Goal: Task Accomplishment & Management: Manage account settings

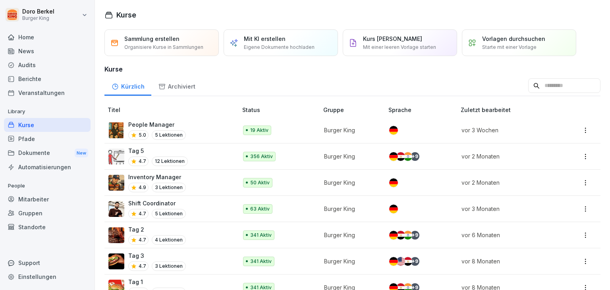
click at [32, 50] on div "News" at bounding box center [47, 51] width 87 height 14
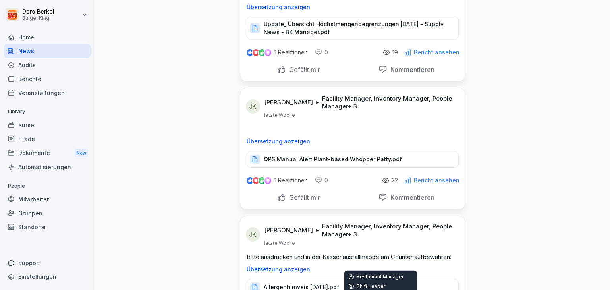
scroll to position [3453, 0]
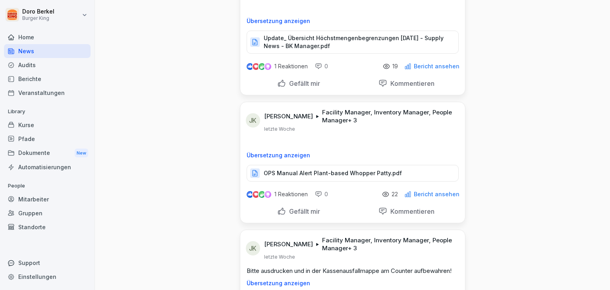
click at [375, 169] on p "OPS Manual Alert Plant-based Whopper Patty.pdf" at bounding box center [333, 173] width 138 height 8
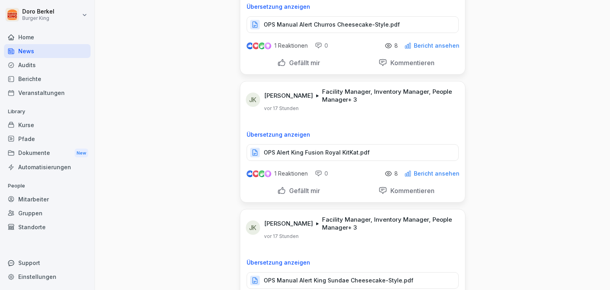
scroll to position [0, 0]
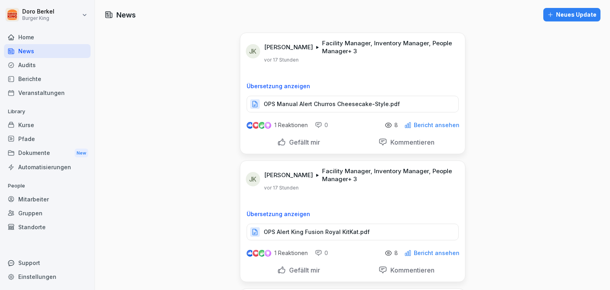
click at [33, 152] on div "Dokumente New" at bounding box center [47, 153] width 87 height 15
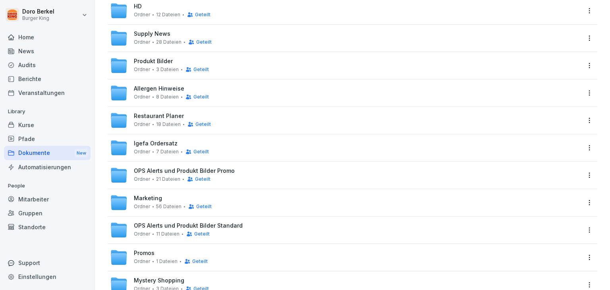
scroll to position [119, 0]
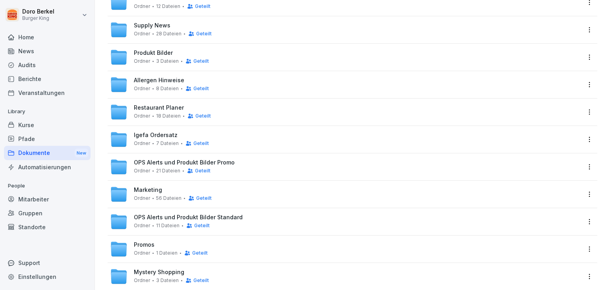
click at [152, 189] on span "Marketing" at bounding box center [148, 190] width 28 height 7
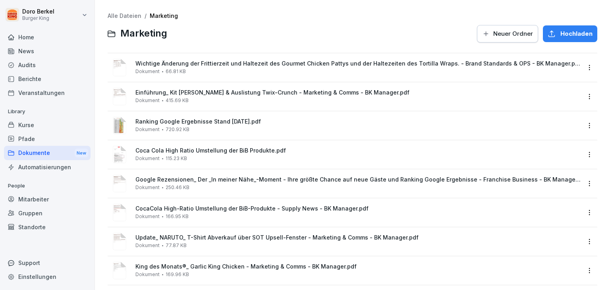
click at [567, 34] on span "Hochladen" at bounding box center [576, 33] width 32 height 9
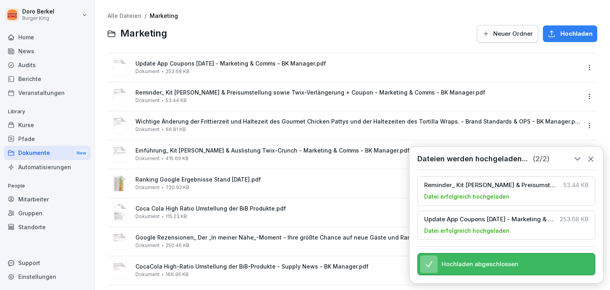
click at [131, 15] on link "Alle Dateien" at bounding box center [125, 15] width 34 height 7
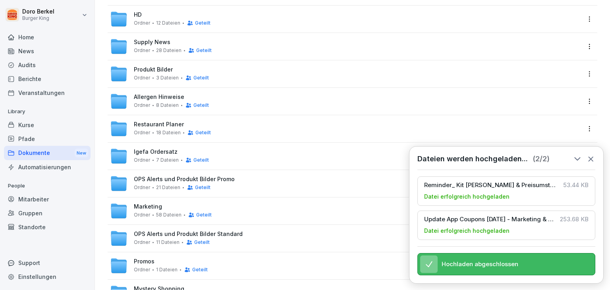
scroll to position [89, 0]
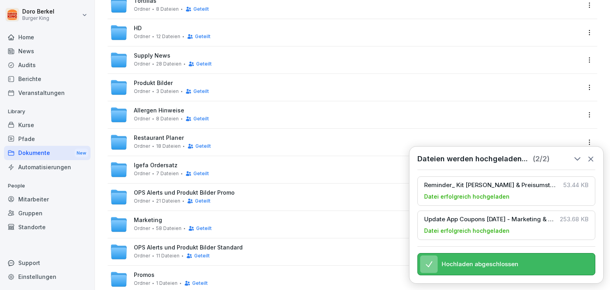
click at [166, 108] on span "Allergen Hinweise" at bounding box center [159, 110] width 50 height 7
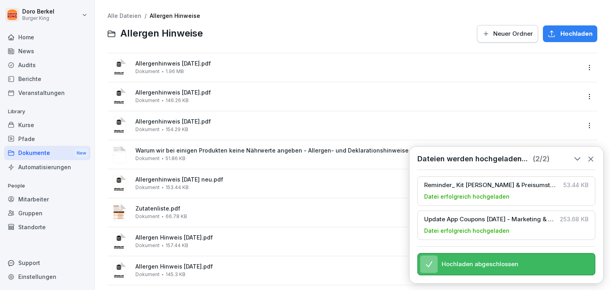
click at [560, 34] on span "Hochladen" at bounding box center [576, 33] width 32 height 9
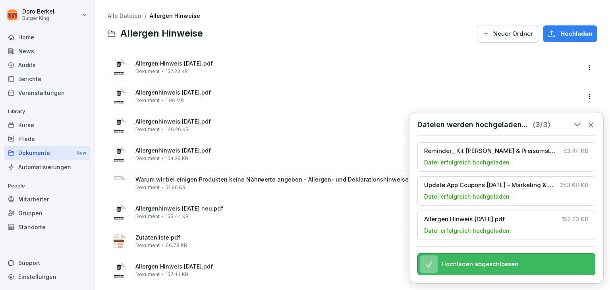
click at [52, 150] on div "Dokumente New" at bounding box center [47, 153] width 87 height 15
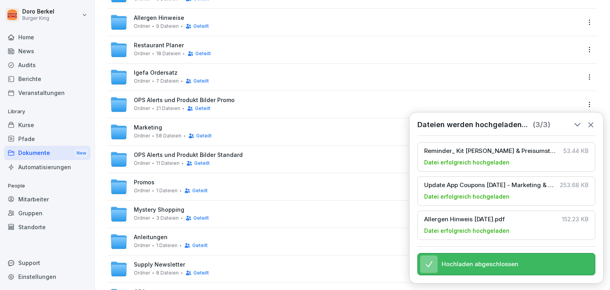
scroll to position [238, 0]
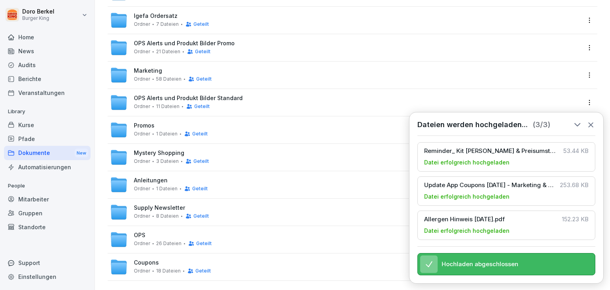
click at [168, 99] on span "OPS Alerts und Produkt Bilder Standard" at bounding box center [188, 98] width 109 height 7
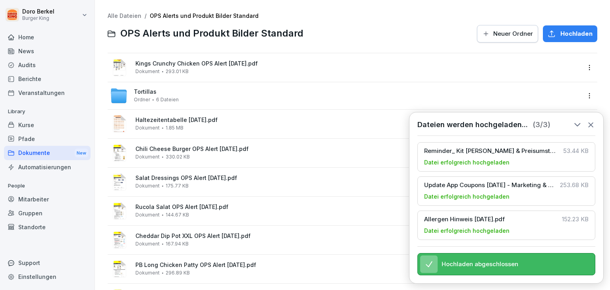
click at [560, 34] on span "Hochladen" at bounding box center [576, 33] width 32 height 9
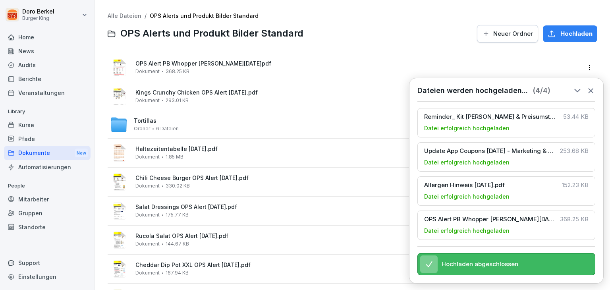
click at [123, 16] on link "Alle Dateien" at bounding box center [125, 15] width 34 height 7
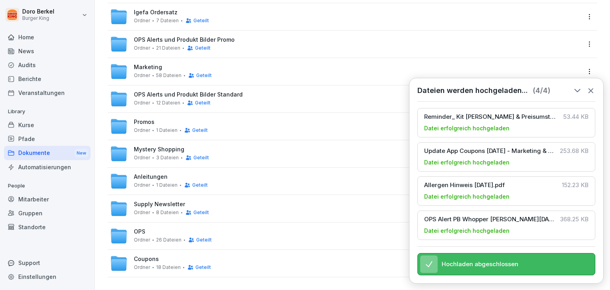
scroll to position [248, 0]
click at [177, 201] on span "Supply Newsletter" at bounding box center [159, 204] width 51 height 7
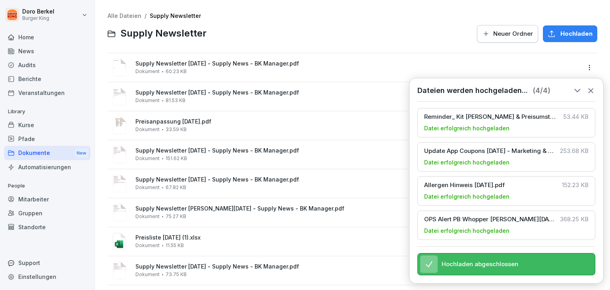
click at [568, 35] on span "Hochladen" at bounding box center [576, 33] width 32 height 9
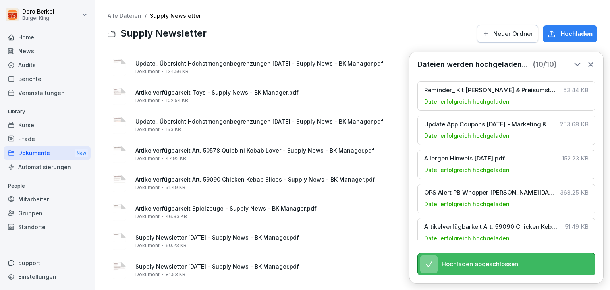
click at [135, 20] on div "Alle Dateien / Supply Newsletter Supply Newsletter Neuer Ordner Hochladen" at bounding box center [352, 28] width 489 height 31
click at [127, 15] on link "Alle Dateien" at bounding box center [125, 15] width 34 height 7
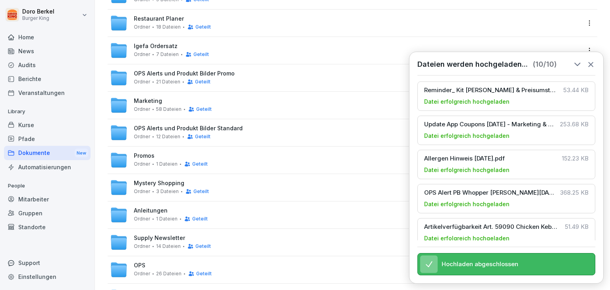
scroll to position [168, 0]
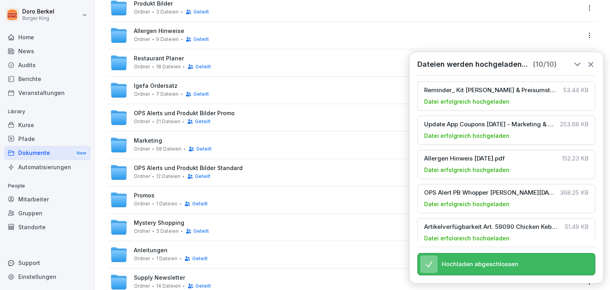
click at [160, 251] on span "Anleitungen" at bounding box center [151, 250] width 34 height 7
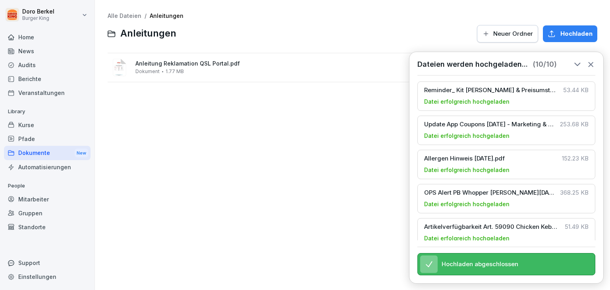
click at [118, 16] on link "Alle Dateien" at bounding box center [125, 15] width 34 height 7
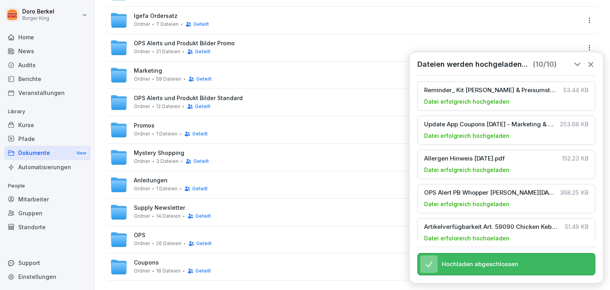
scroll to position [248, 0]
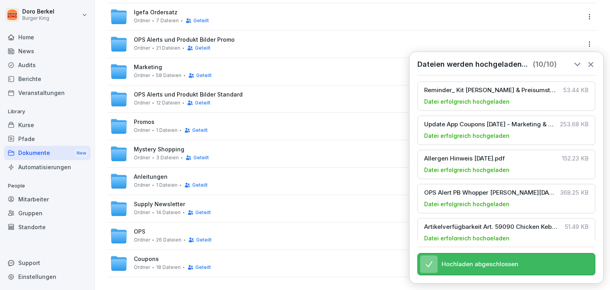
click at [142, 228] on span "OPS" at bounding box center [140, 231] width 12 height 7
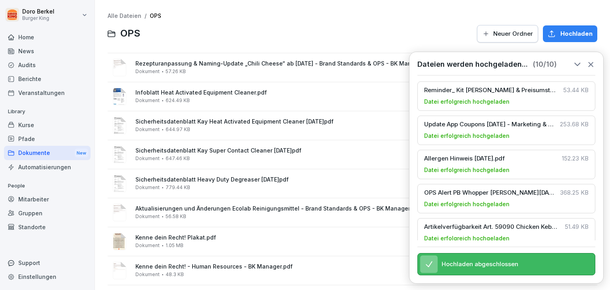
click at [566, 37] on span "Hochladen" at bounding box center [576, 33] width 32 height 9
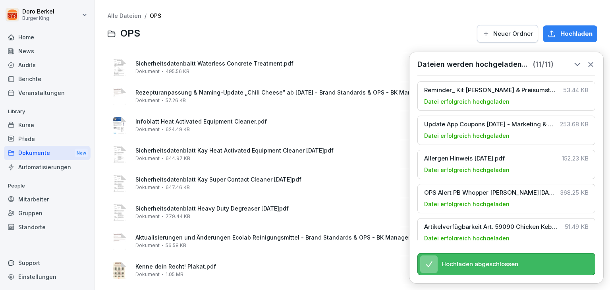
click at [560, 33] on span "Hochladen" at bounding box center [576, 33] width 32 height 9
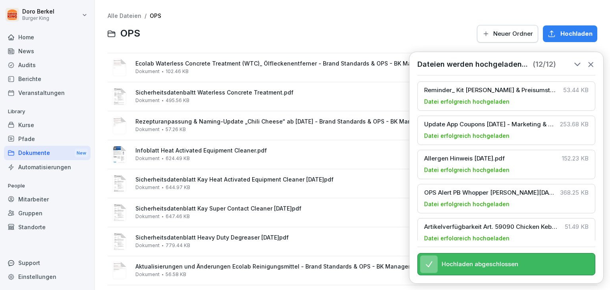
click at [122, 15] on link "Alle Dateien" at bounding box center [125, 15] width 34 height 7
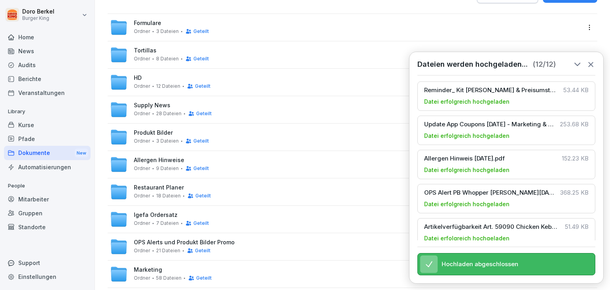
scroll to position [119, 0]
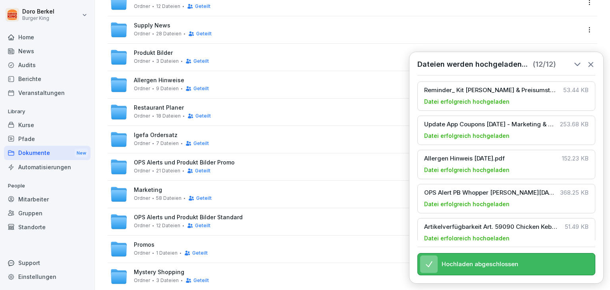
click at [162, 78] on span "Allergen Hinweise" at bounding box center [159, 80] width 50 height 7
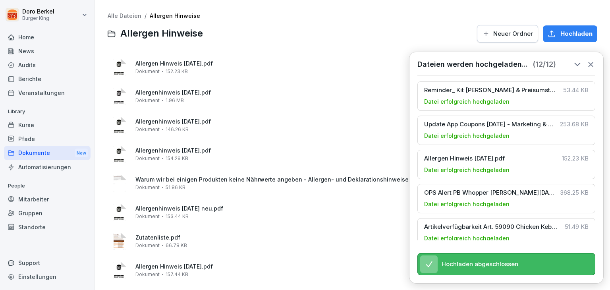
click at [562, 32] on span "Hochladen" at bounding box center [576, 33] width 32 height 9
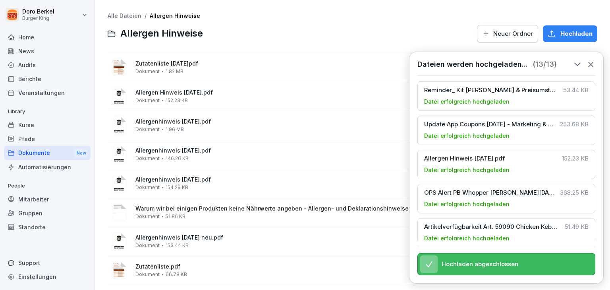
click at [119, 16] on link "Alle Dateien" at bounding box center [125, 15] width 34 height 7
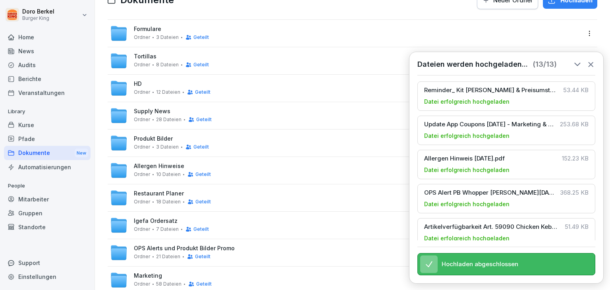
scroll to position [238, 0]
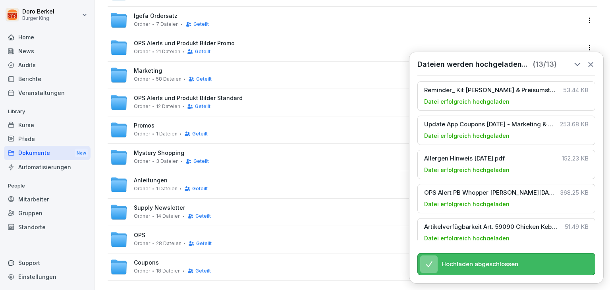
click at [161, 237] on div "OPS Ordner 28 Dateien Geteilt" at bounding box center [173, 239] width 78 height 15
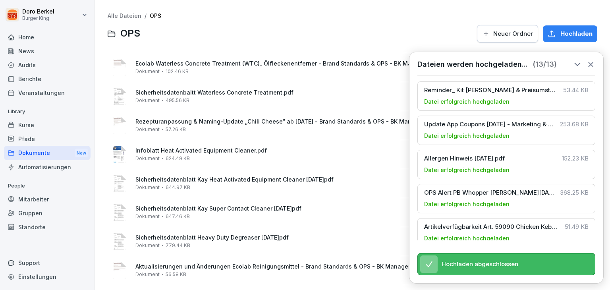
click at [560, 36] on span "Hochladen" at bounding box center [576, 33] width 32 height 9
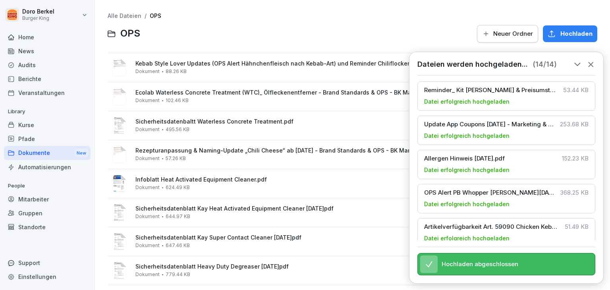
click at [118, 16] on link "Alle Dateien" at bounding box center [125, 15] width 34 height 7
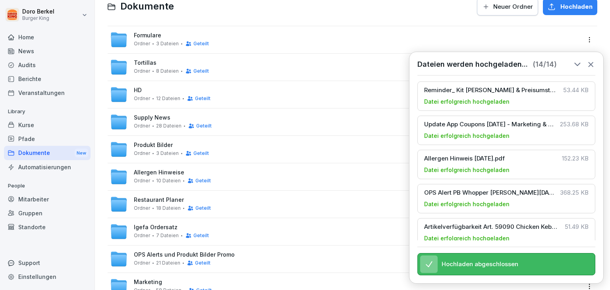
scroll to position [79, 0]
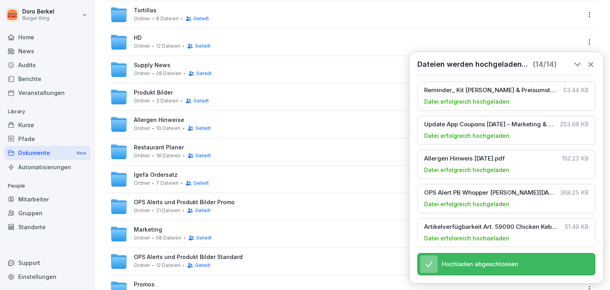
click at [163, 203] on span "OPS Alerts und Produkt Bilder Promo" at bounding box center [184, 202] width 101 height 7
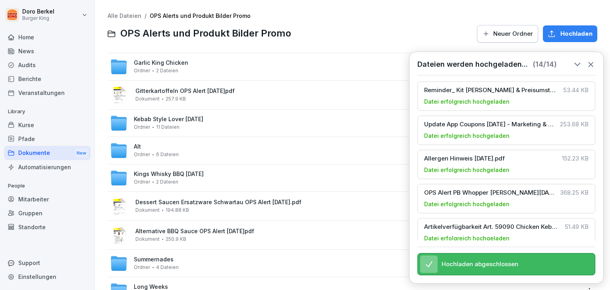
click at [592, 64] on icon at bounding box center [590, 64] width 9 height 9
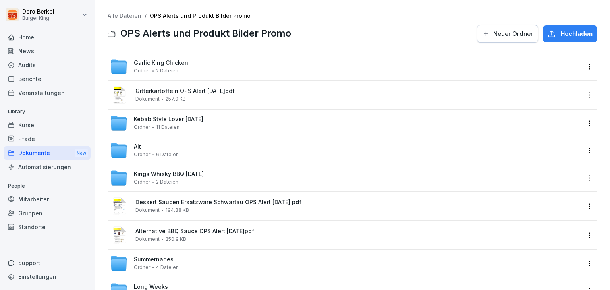
click at [184, 123] on div "Kebab Style Lover [DATE] Ordner 11 Dateien" at bounding box center [168, 123] width 69 height 14
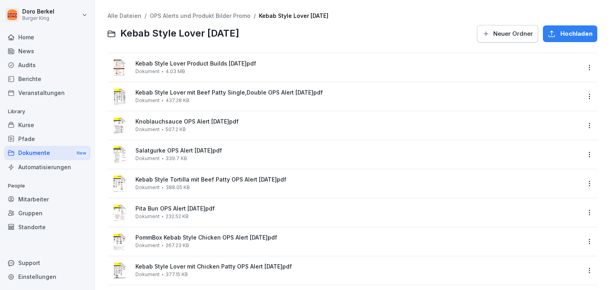
click at [496, 37] on span "Neuer Ordner" at bounding box center [513, 33] width 40 height 9
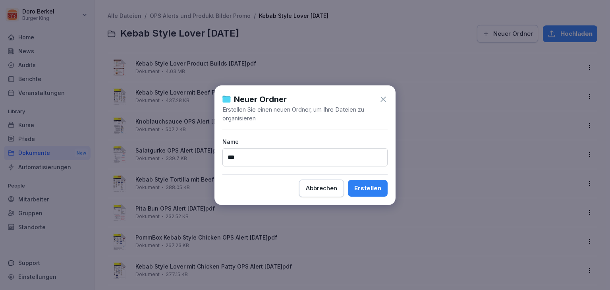
type input "***"
click at [366, 189] on div "Erstellen" at bounding box center [367, 188] width 27 height 9
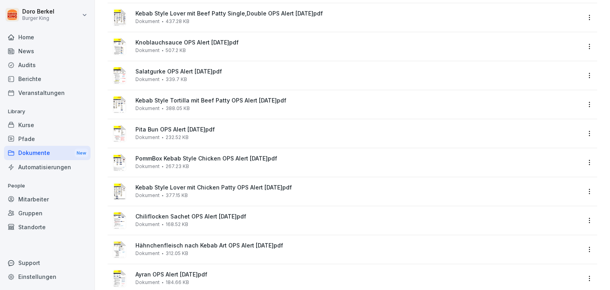
scroll to position [119, 0]
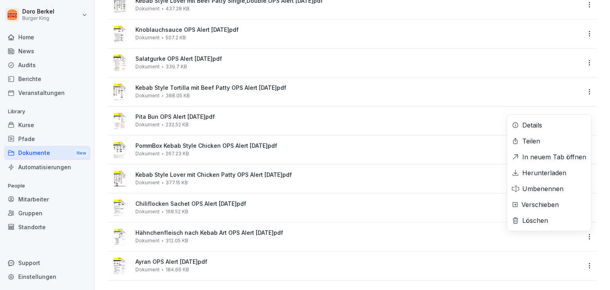
click at [583, 235] on html "[PERSON_NAME] Burger King Home News Audits Berichte Veranstaltungen Library Kur…" at bounding box center [305, 145] width 610 height 290
click at [548, 207] on div "Verschieben" at bounding box center [539, 205] width 37 height 10
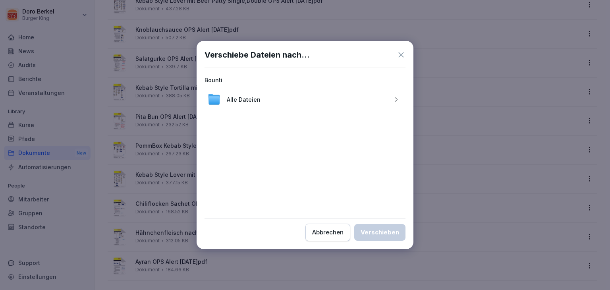
click at [398, 97] on icon "button" at bounding box center [396, 99] width 6 height 6
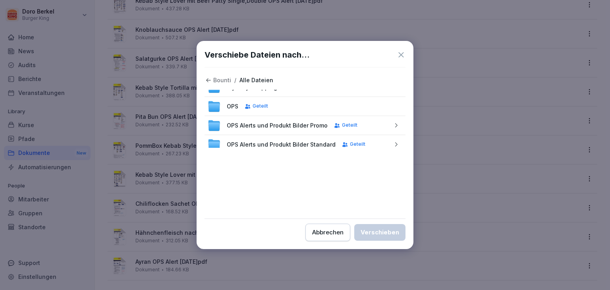
scroll to position [159, 0]
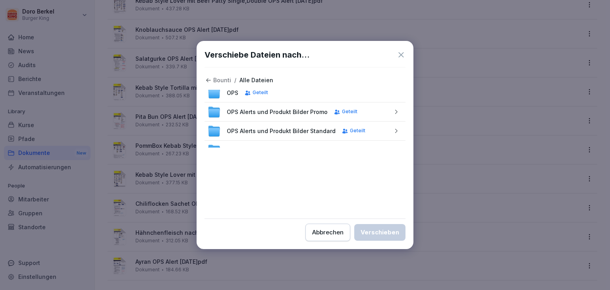
click at [395, 113] on icon "button" at bounding box center [396, 112] width 2 height 4
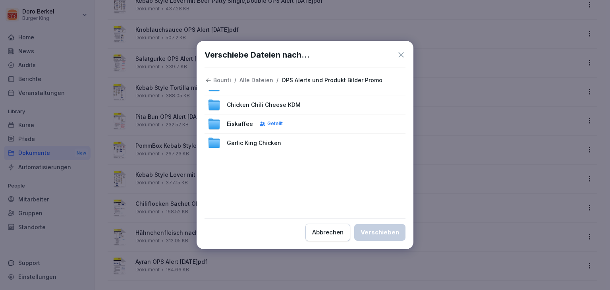
scroll to position [0, 0]
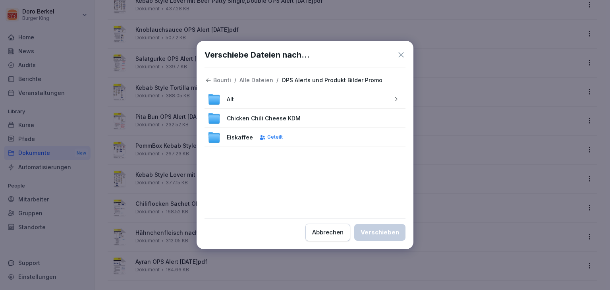
click at [395, 98] on icon "button" at bounding box center [396, 99] width 2 height 4
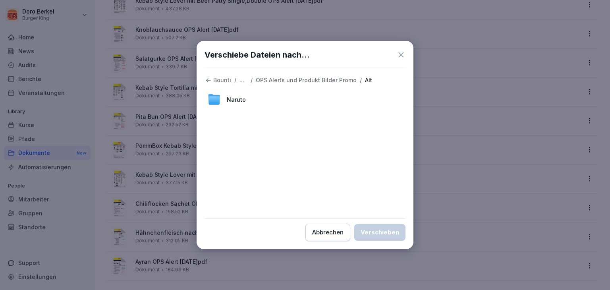
click at [208, 80] on icon at bounding box center [209, 80] width 6 height 6
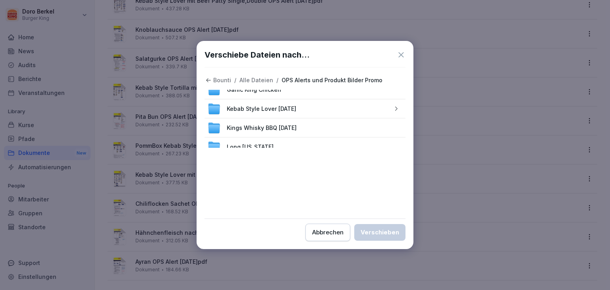
scroll to position [79, 0]
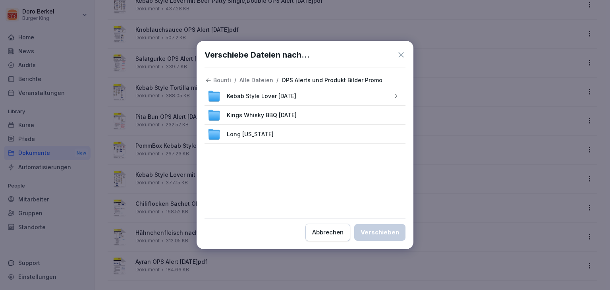
click at [395, 96] on icon "button" at bounding box center [396, 96] width 2 height 4
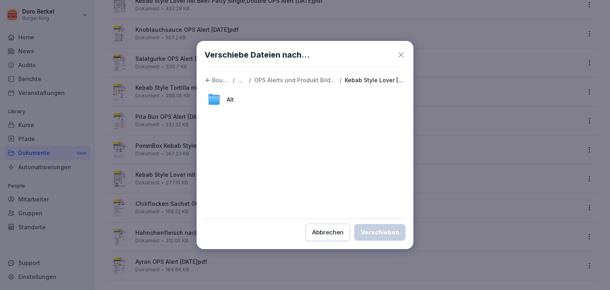
click at [370, 101] on div "Alt" at bounding box center [304, 99] width 201 height 19
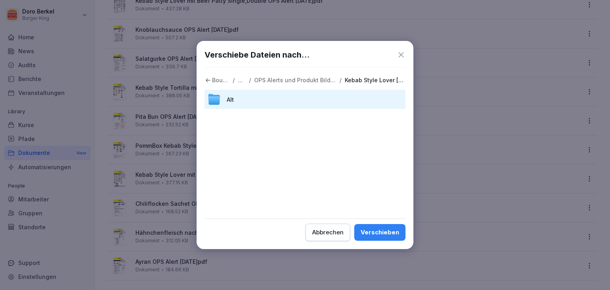
click at [384, 236] on div "Verschieben" at bounding box center [379, 232] width 38 height 9
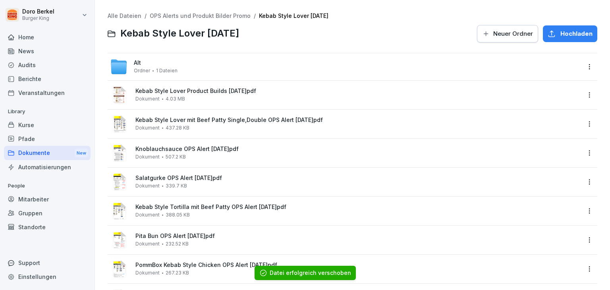
click at [560, 35] on span "Hochladen" at bounding box center [576, 33] width 32 height 9
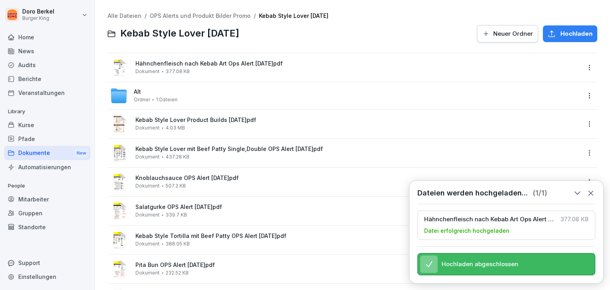
click at [44, 50] on div "News" at bounding box center [47, 51] width 87 height 14
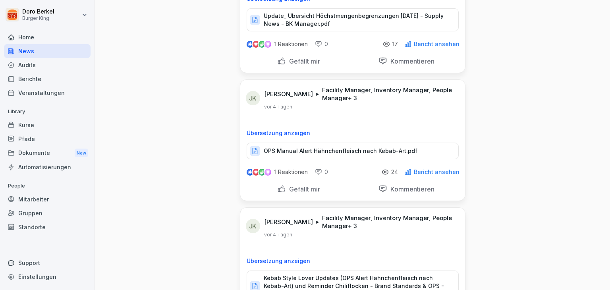
scroll to position [2183, 0]
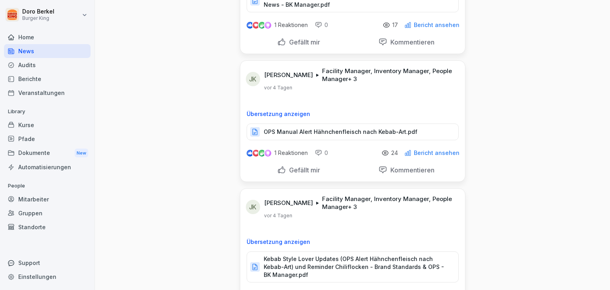
click at [40, 151] on div "Dokumente New" at bounding box center [47, 153] width 87 height 15
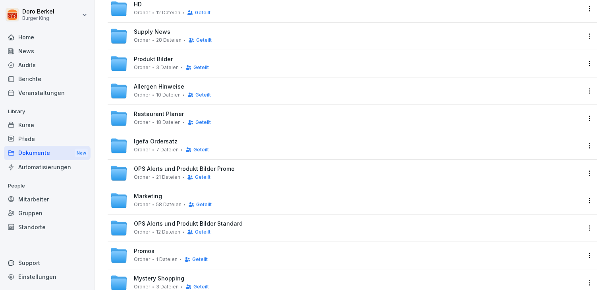
scroll to position [119, 0]
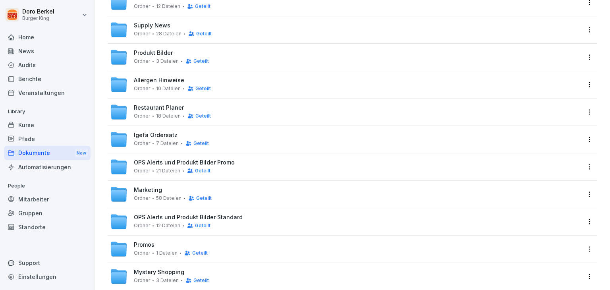
click at [180, 164] on span "OPS Alerts und Produkt Bilder Promo" at bounding box center [184, 162] width 101 height 7
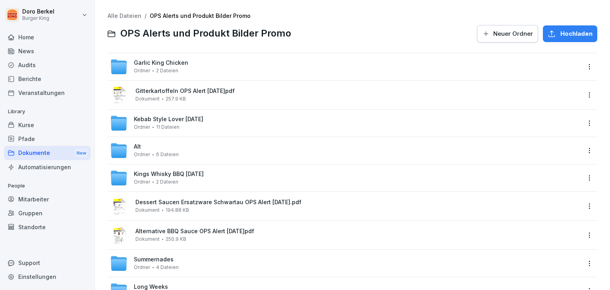
click at [182, 117] on span "Kebab Style Lover [DATE]" at bounding box center [168, 119] width 69 height 7
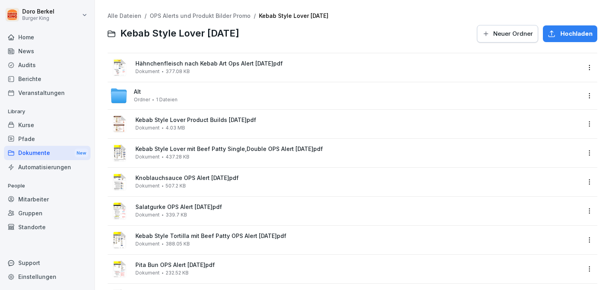
drag, startPoint x: 129, startPoint y: 15, endPoint x: 130, endPoint y: 20, distance: 4.6
click at [129, 15] on link "Alle Dateien" at bounding box center [125, 15] width 34 height 7
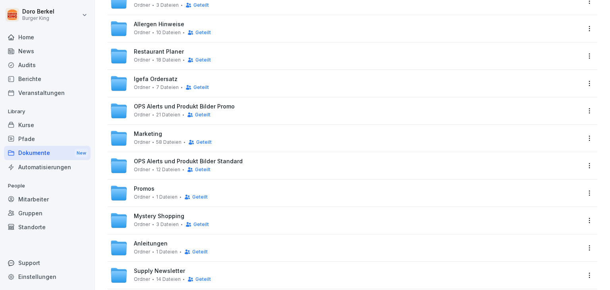
scroll to position [168, 0]
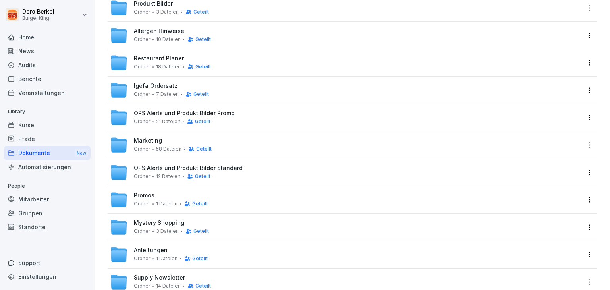
click at [154, 139] on span "Marketing" at bounding box center [148, 140] width 28 height 7
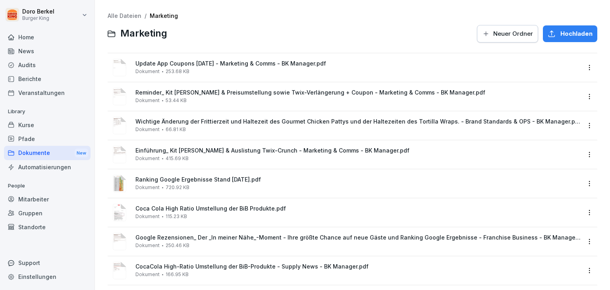
click at [562, 37] on span "Hochladen" at bounding box center [576, 33] width 32 height 9
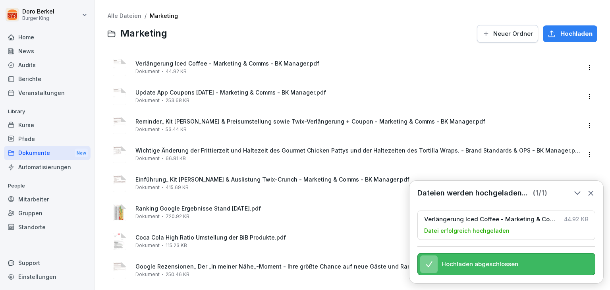
drag, startPoint x: 126, startPoint y: 13, endPoint x: 155, endPoint y: 18, distance: 29.8
click at [126, 13] on link "Alle Dateien" at bounding box center [125, 15] width 34 height 7
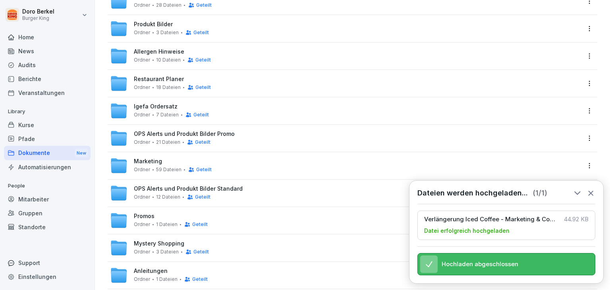
scroll to position [89, 0]
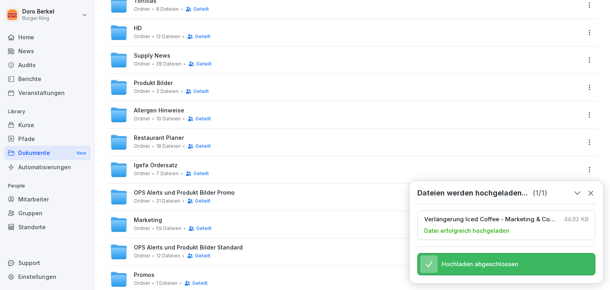
click at [159, 143] on span "18 Dateien" at bounding box center [168, 146] width 25 height 6
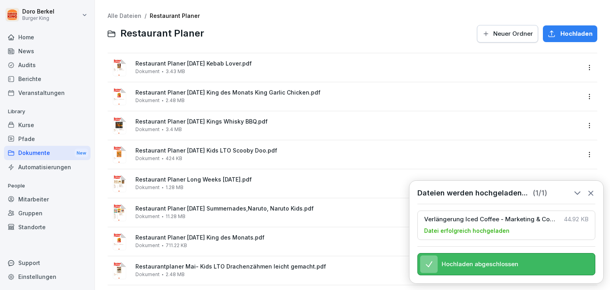
click at [573, 34] on span "Hochladen" at bounding box center [576, 33] width 32 height 9
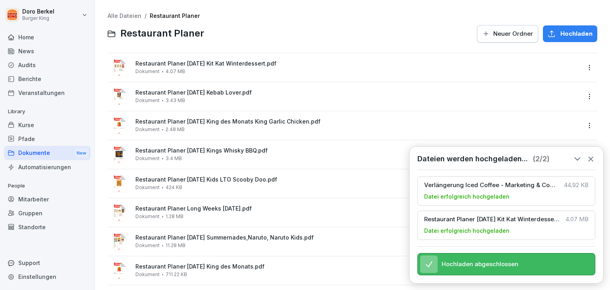
click at [127, 15] on link "Alle Dateien" at bounding box center [125, 15] width 34 height 7
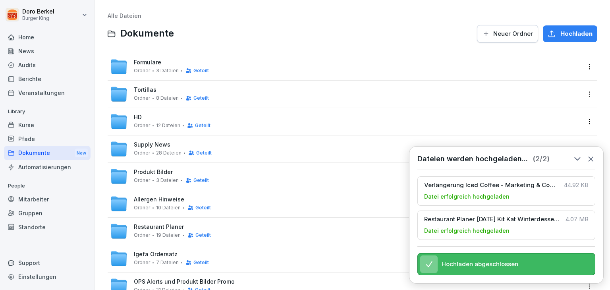
click at [153, 146] on span "Supply News" at bounding box center [152, 144] width 37 height 7
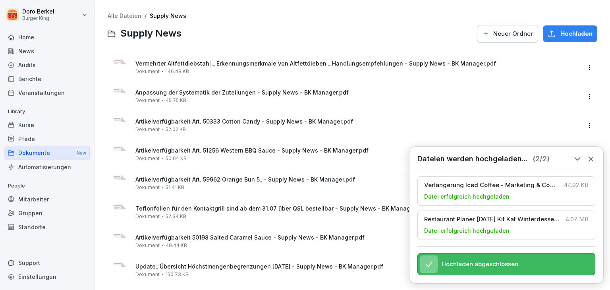
click at [566, 34] on span "Hochladen" at bounding box center [576, 33] width 32 height 9
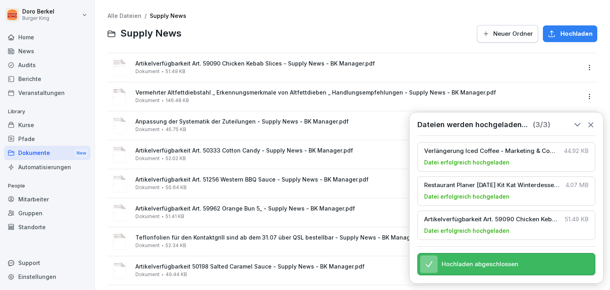
click at [113, 13] on link "Alle Dateien" at bounding box center [125, 15] width 34 height 7
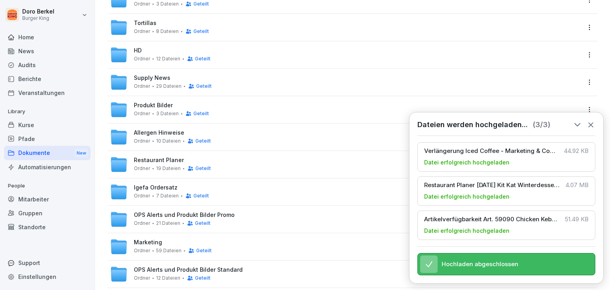
scroll to position [79, 0]
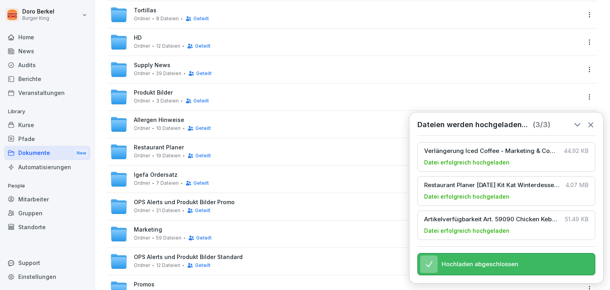
click at [216, 204] on span "OPS Alerts und Produkt Bilder Promo" at bounding box center [184, 202] width 101 height 7
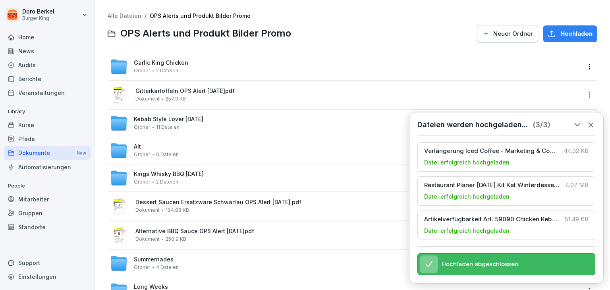
click at [593, 120] on icon at bounding box center [590, 124] width 9 height 9
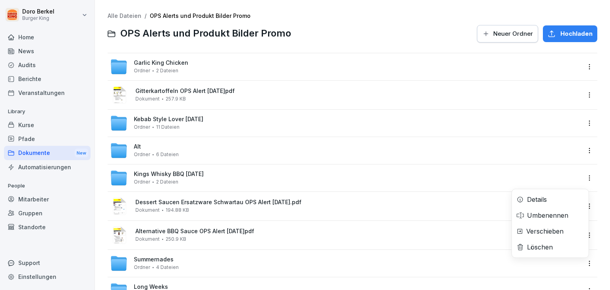
click at [583, 263] on html "[PERSON_NAME] Burger King Home News Audits Berichte Veranstaltungen Library Kur…" at bounding box center [305, 145] width 610 height 290
click at [534, 229] on div "Verschieben" at bounding box center [544, 231] width 37 height 10
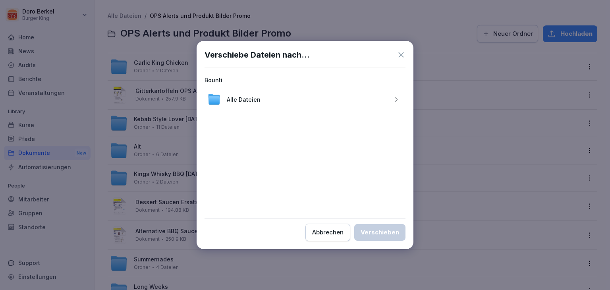
click at [395, 98] on icon "button" at bounding box center [396, 99] width 6 height 6
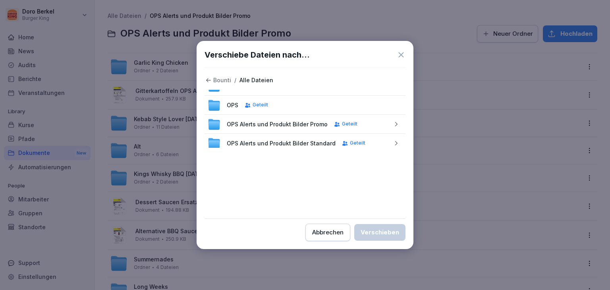
scroll to position [159, 0]
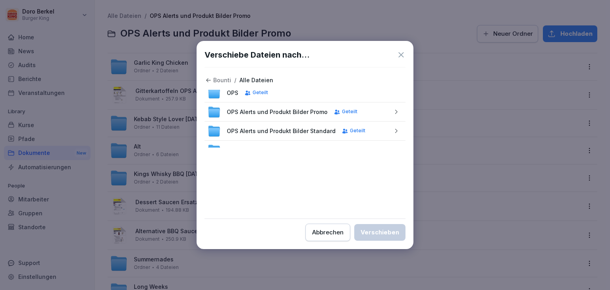
click at [393, 114] on icon "button" at bounding box center [396, 112] width 6 height 6
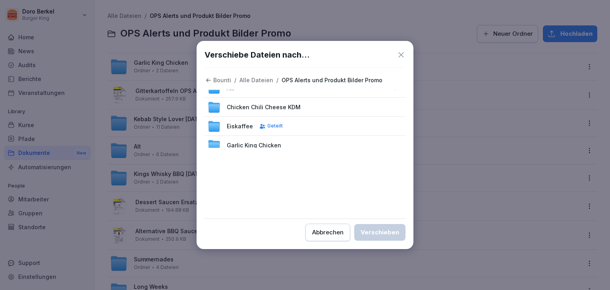
scroll to position [0, 0]
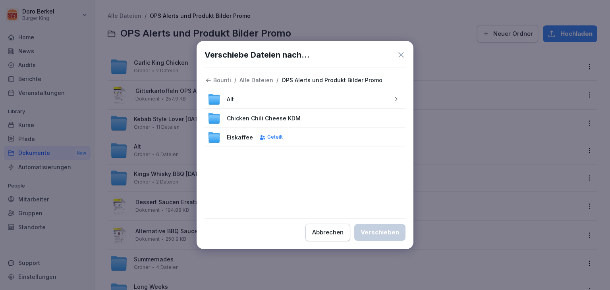
click at [393, 99] on icon "button" at bounding box center [396, 99] width 6 height 6
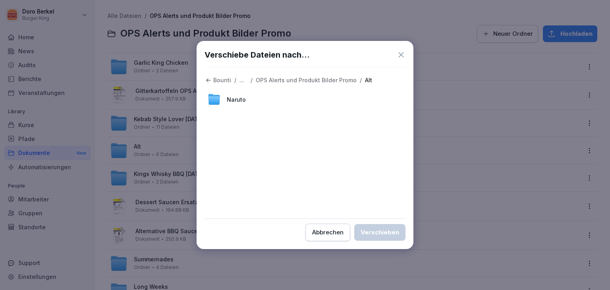
click at [270, 131] on div "Naruto" at bounding box center [304, 119] width 201 height 58
click at [233, 120] on div "Naruto" at bounding box center [304, 119] width 201 height 58
click at [318, 81] on p "OPS Alerts und Produkt Bilder Promo" at bounding box center [306, 80] width 101 height 7
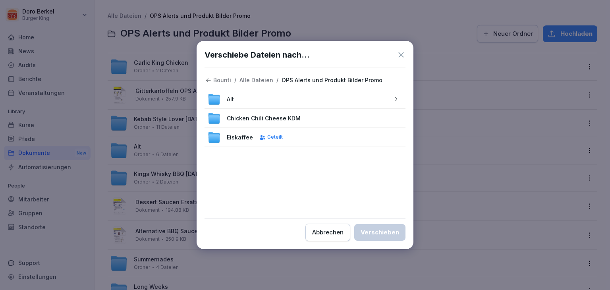
click at [391, 95] on button "button" at bounding box center [395, 99] width 13 height 13
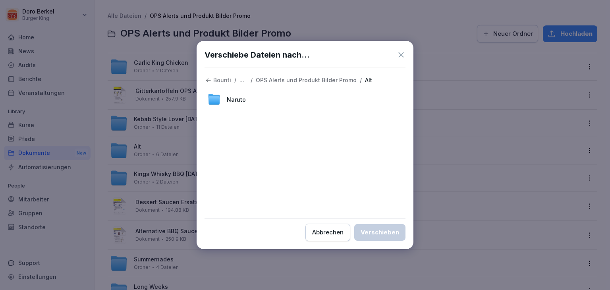
click at [401, 51] on icon at bounding box center [400, 54] width 9 height 9
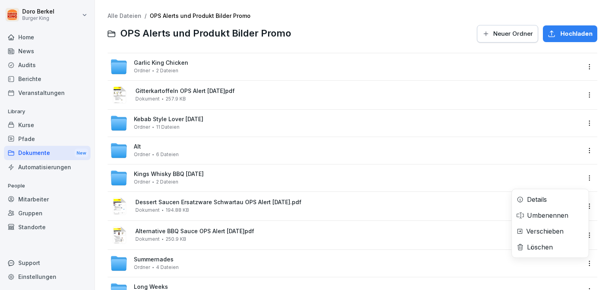
click at [587, 266] on html "[PERSON_NAME] Burger King Home News Audits Berichte Veranstaltungen Library Kur…" at bounding box center [305, 145] width 610 height 290
click at [555, 230] on div "Verschieben" at bounding box center [544, 231] width 37 height 10
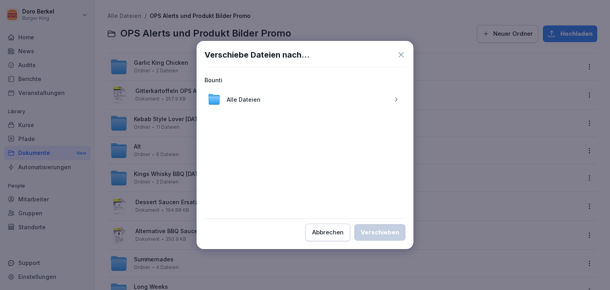
click at [396, 102] on icon "button" at bounding box center [396, 99] width 6 height 6
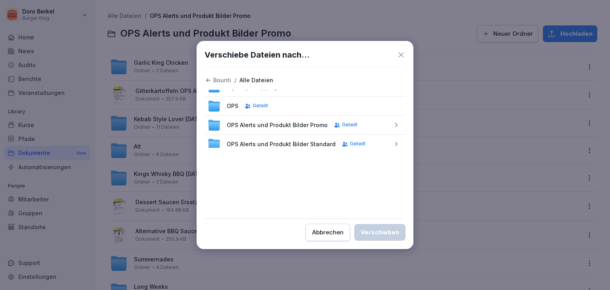
scroll to position [159, 0]
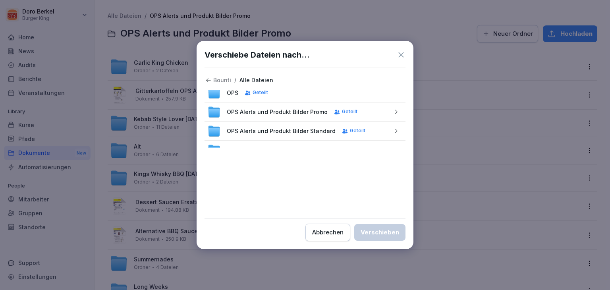
click at [393, 110] on icon "button" at bounding box center [396, 112] width 6 height 6
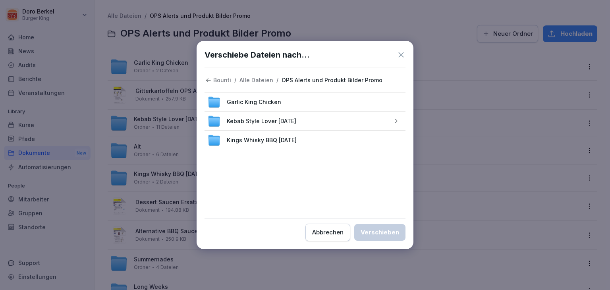
scroll to position [0, 0]
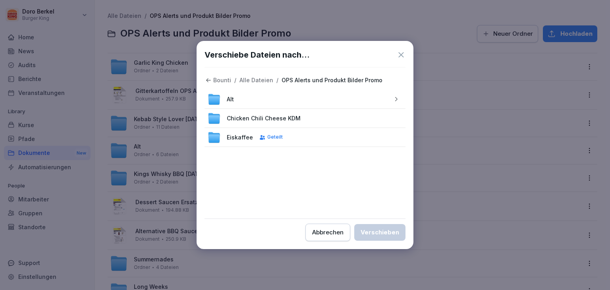
click at [393, 98] on icon "button" at bounding box center [396, 99] width 6 height 6
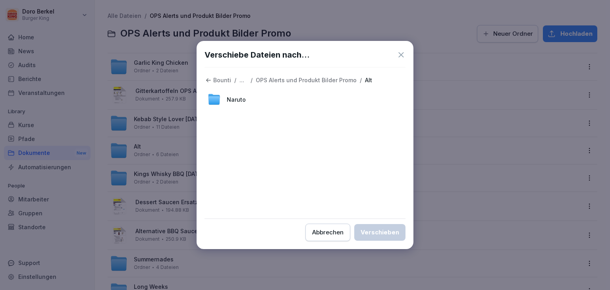
click at [404, 54] on icon at bounding box center [400, 54] width 9 height 9
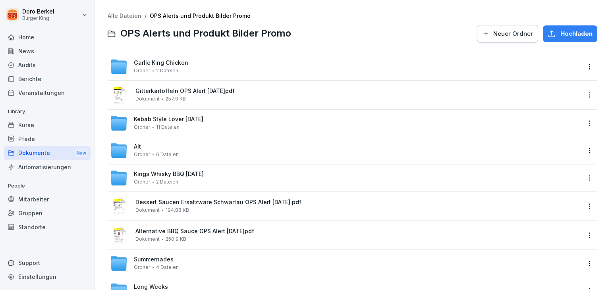
click at [200, 153] on div "Alt Ordner 6 Dateien" at bounding box center [345, 150] width 470 height 17
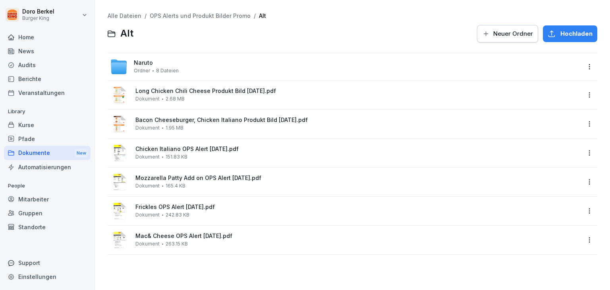
click at [187, 14] on link "OPS Alerts und Produkt Bilder Promo" at bounding box center [200, 15] width 101 height 7
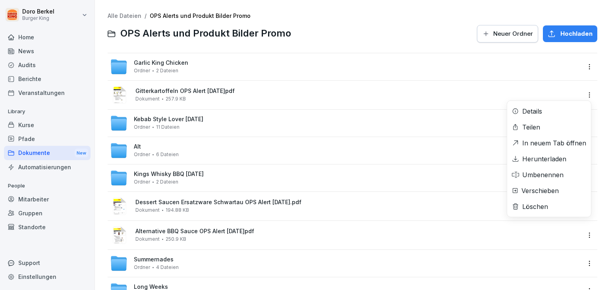
click at [579, 96] on html "[PERSON_NAME] Burger King Home News Audits Berichte Veranstaltungen Library Kur…" at bounding box center [305, 145] width 610 height 290
click at [553, 189] on div "Verschieben" at bounding box center [539, 191] width 37 height 10
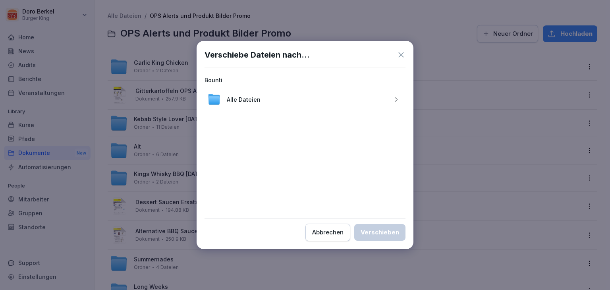
click at [397, 95] on button "button" at bounding box center [395, 99] width 13 height 13
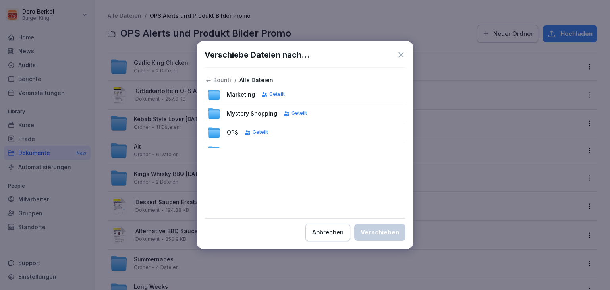
scroll to position [159, 0]
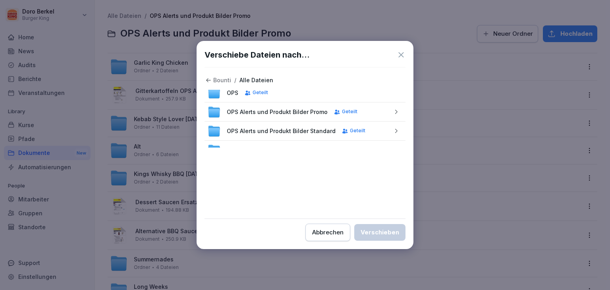
click at [393, 113] on div "button" at bounding box center [395, 112] width 13 height 6
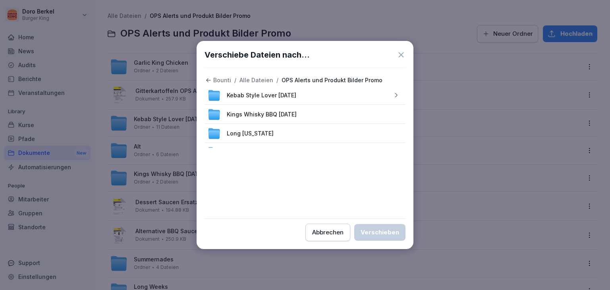
scroll to position [93, 0]
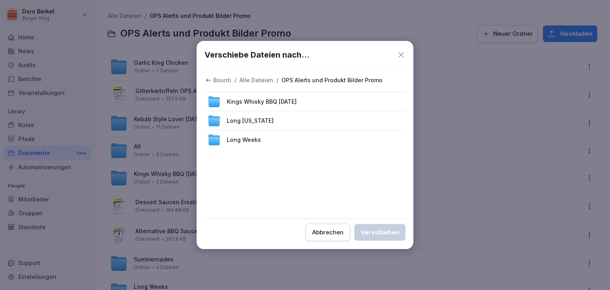
click at [312, 98] on div "Kings Whisky BBQ [DATE]" at bounding box center [304, 101] width 201 height 19
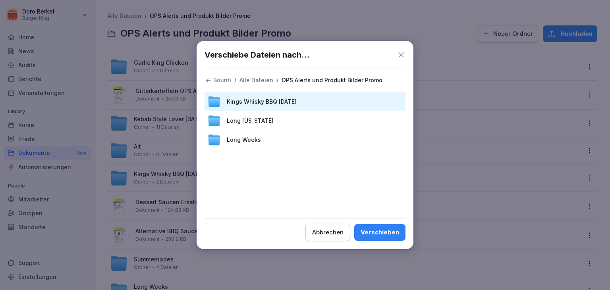
click at [382, 230] on div "Verschieben" at bounding box center [379, 232] width 38 height 9
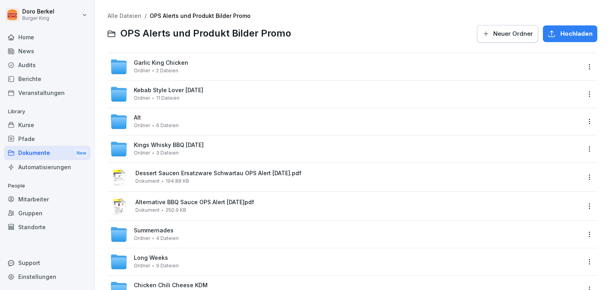
click at [571, 35] on span "Hochladen" at bounding box center [576, 33] width 32 height 9
click at [510, 37] on span "Neuer Ordner" at bounding box center [513, 33] width 40 height 9
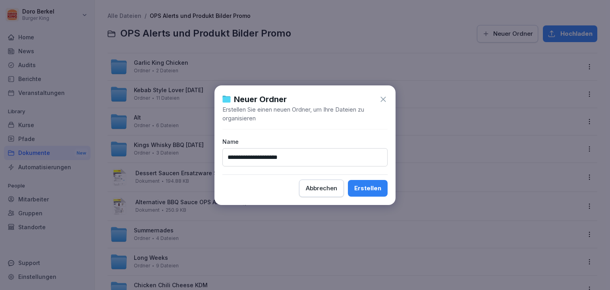
type input "**********"
click at [374, 185] on div "Erstellen" at bounding box center [367, 188] width 27 height 9
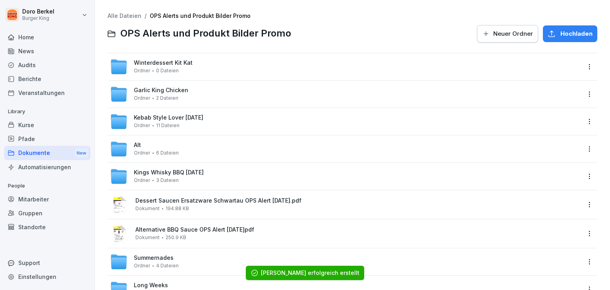
click at [189, 65] on span "Winterdessert Kit Kat" at bounding box center [163, 63] width 59 height 7
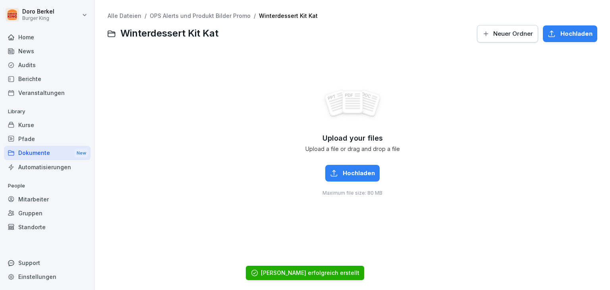
click at [581, 32] on span "Hochladen" at bounding box center [576, 33] width 32 height 9
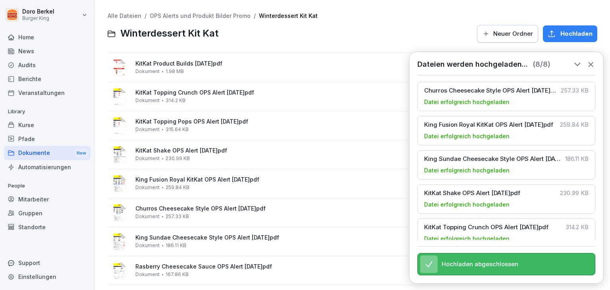
click at [116, 14] on link "Alle Dateien" at bounding box center [125, 15] width 34 height 7
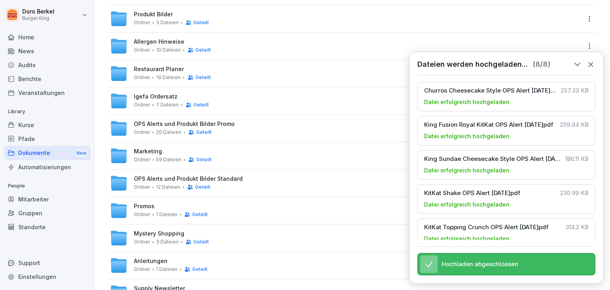
scroll to position [159, 0]
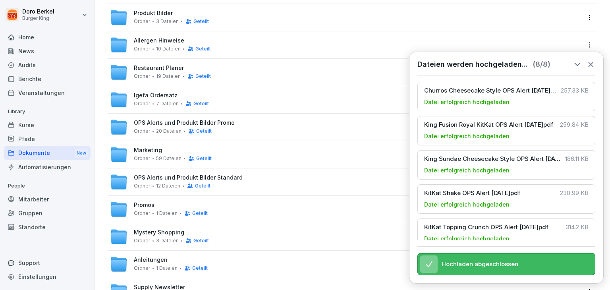
click at [216, 178] on span "OPS Alerts und Produkt Bilder Standard" at bounding box center [188, 177] width 109 height 7
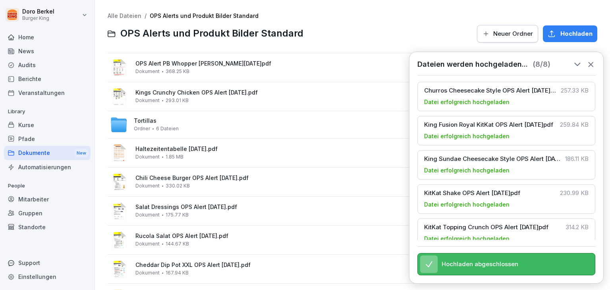
click at [561, 32] on span "Hochladen" at bounding box center [576, 33] width 32 height 9
click at [135, 12] on link "Alle Dateien" at bounding box center [125, 15] width 34 height 7
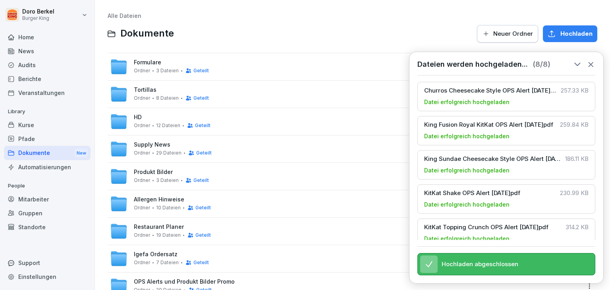
click at [143, 169] on span "Produkt Bilder" at bounding box center [153, 172] width 39 height 7
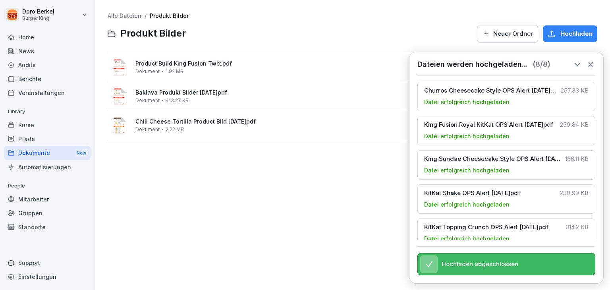
click at [123, 16] on link "Alle Dateien" at bounding box center [125, 15] width 34 height 7
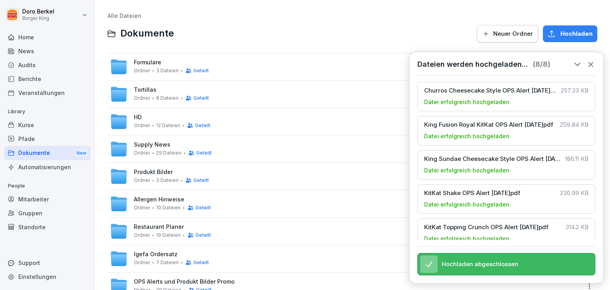
click at [587, 66] on icon at bounding box center [590, 64] width 9 height 9
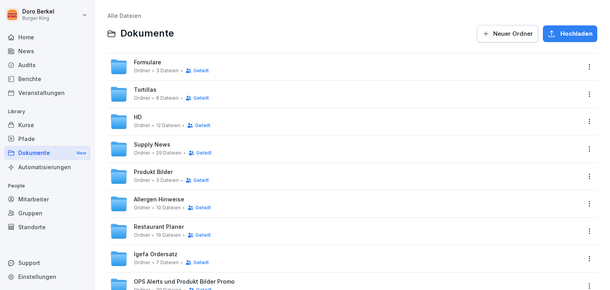
click at [585, 172] on html "[PERSON_NAME] Burger King Home News Audits Berichte Veranstaltungen Library Kur…" at bounding box center [305, 145] width 610 height 290
click at [545, 237] on div "Löschen" at bounding box center [540, 240] width 26 height 10
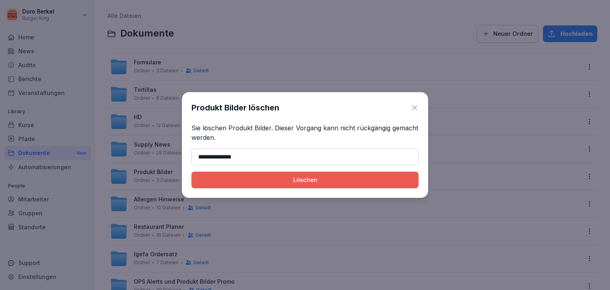
type input "**********"
click at [281, 183] on div "Löschen" at bounding box center [305, 179] width 214 height 9
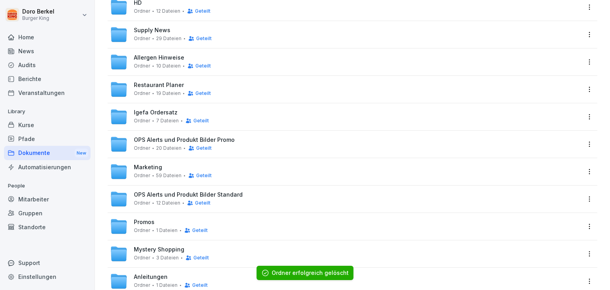
scroll to position [119, 0]
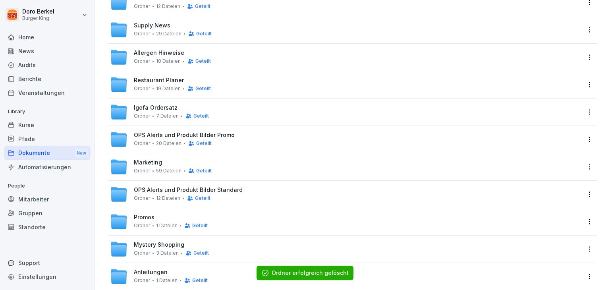
click at [171, 193] on span "OPS Alerts und Produkt Bilder Standard" at bounding box center [188, 190] width 109 height 7
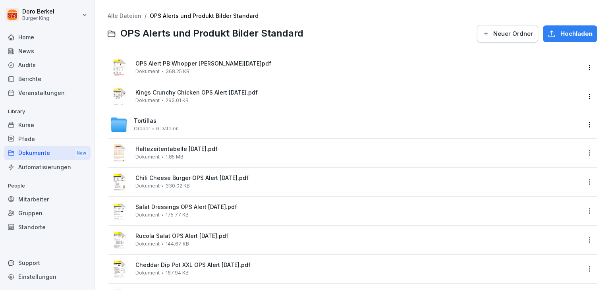
click at [503, 36] on span "Neuer Ordner" at bounding box center [513, 33] width 40 height 9
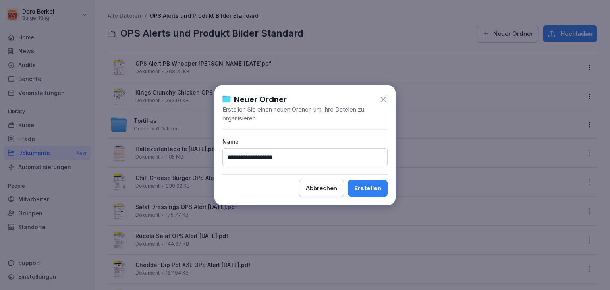
type input "**********"
click at [375, 187] on div "Erstellen" at bounding box center [367, 188] width 27 height 9
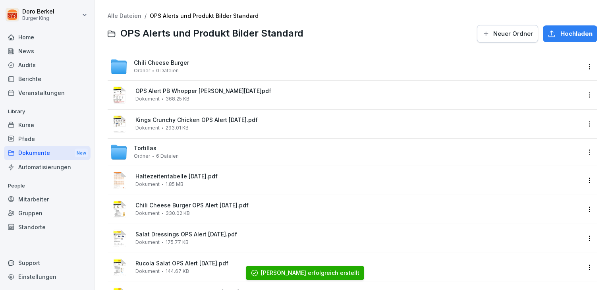
click at [219, 69] on div "Chili Cheese Burger Ordner 0 Dateien" at bounding box center [345, 66] width 470 height 17
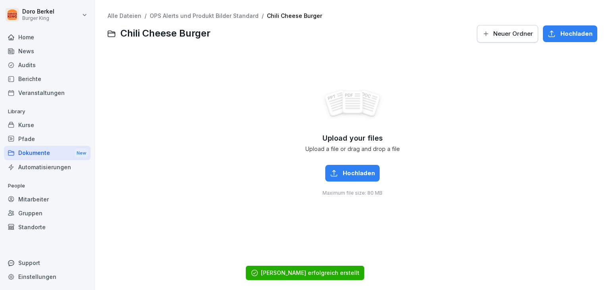
click at [358, 172] on span "Hochladen" at bounding box center [359, 173] width 32 height 9
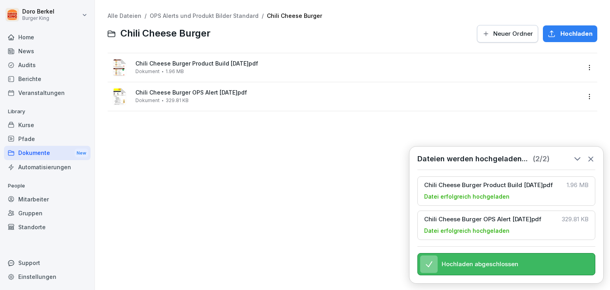
click at [129, 13] on link "Alle Dateien" at bounding box center [125, 15] width 34 height 7
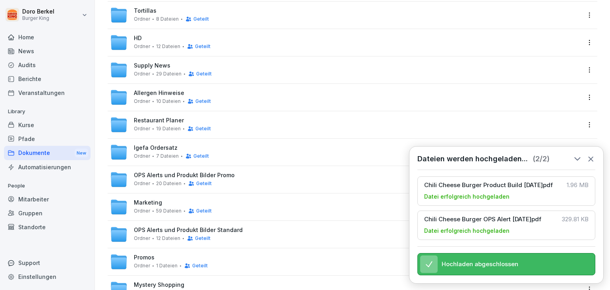
scroll to position [79, 0]
click at [168, 229] on span "OPS Alerts und Produkt Bilder Standard" at bounding box center [188, 229] width 109 height 7
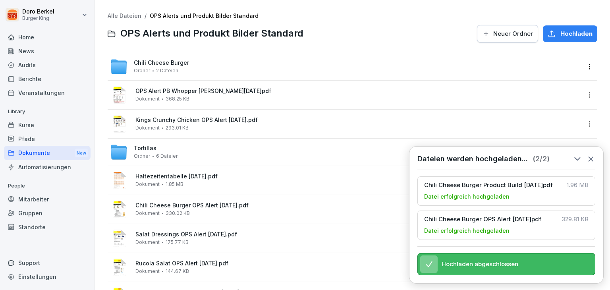
click at [566, 37] on span "Hochladen" at bounding box center [576, 33] width 32 height 9
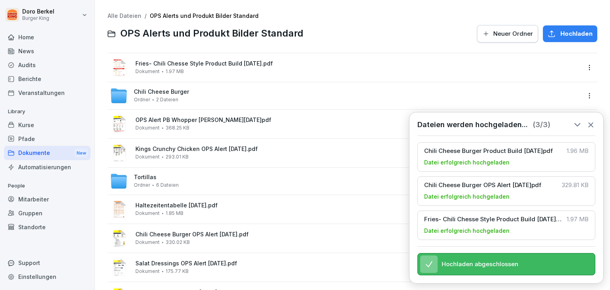
click at [591, 120] on icon at bounding box center [590, 124] width 9 height 9
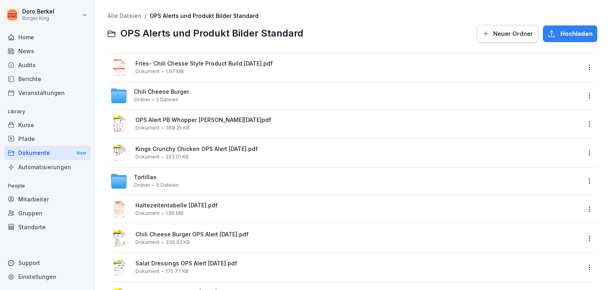
drag, startPoint x: 35, startPoint y: 53, endPoint x: 40, endPoint y: 53, distance: 4.8
click at [35, 53] on div "News" at bounding box center [47, 51] width 87 height 14
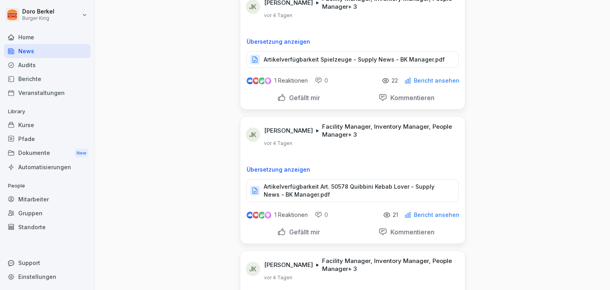
scroll to position [3056, 0]
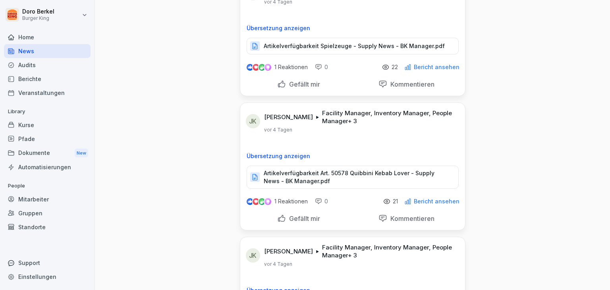
click at [324, 169] on p "Artikelverfügbarkeit Art. 50578 Quibbini Kebab Lover - Supply News - BK Manager…" at bounding box center [357, 177] width 187 height 16
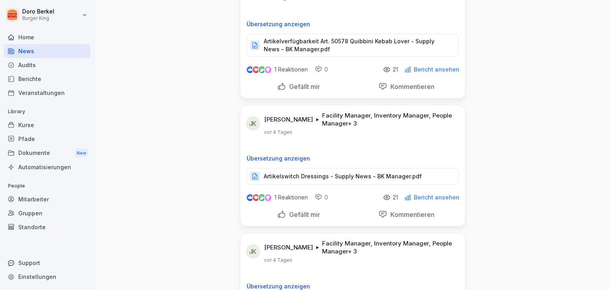
scroll to position [3215, 0]
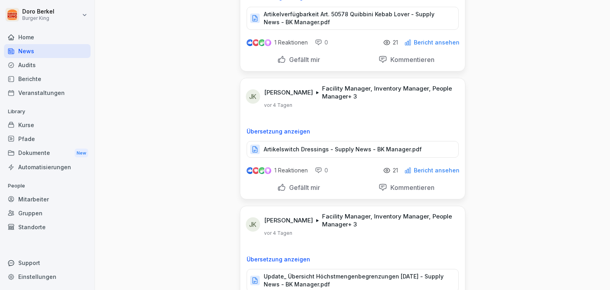
click at [325, 145] on p "Artikelswitch Dressings - Supply News - BK Manager.pdf" at bounding box center [343, 149] width 158 height 8
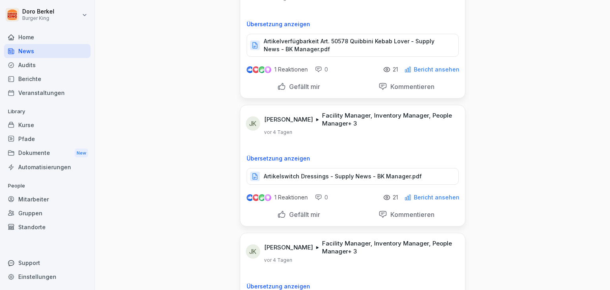
scroll to position [3175, 0]
